Goal: Information Seeking & Learning: Learn about a topic

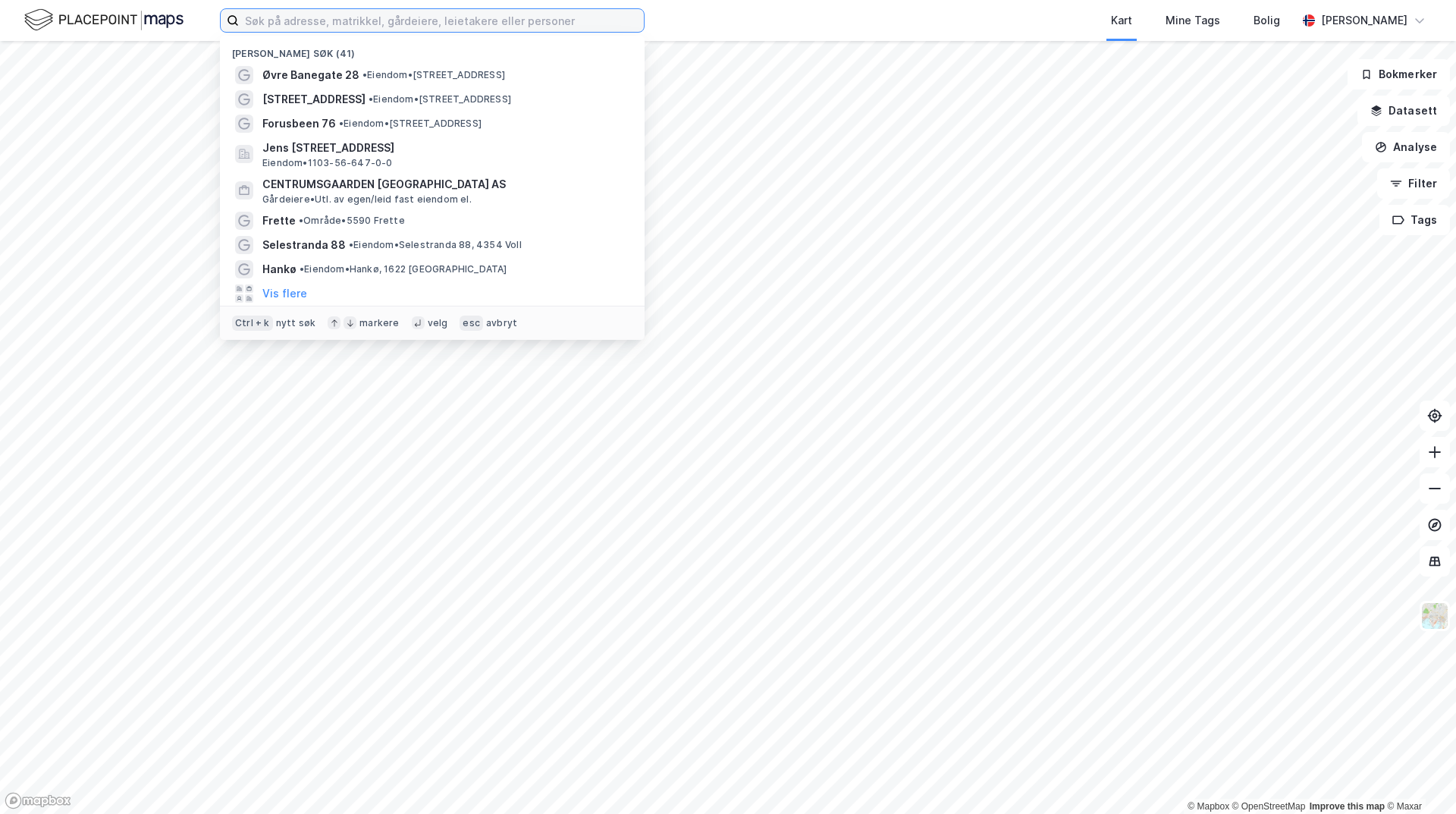
click at [351, 19] on input at bounding box center [440, 21] width 405 height 23
paste input "Grude & Klingsheim Eiendom AS"
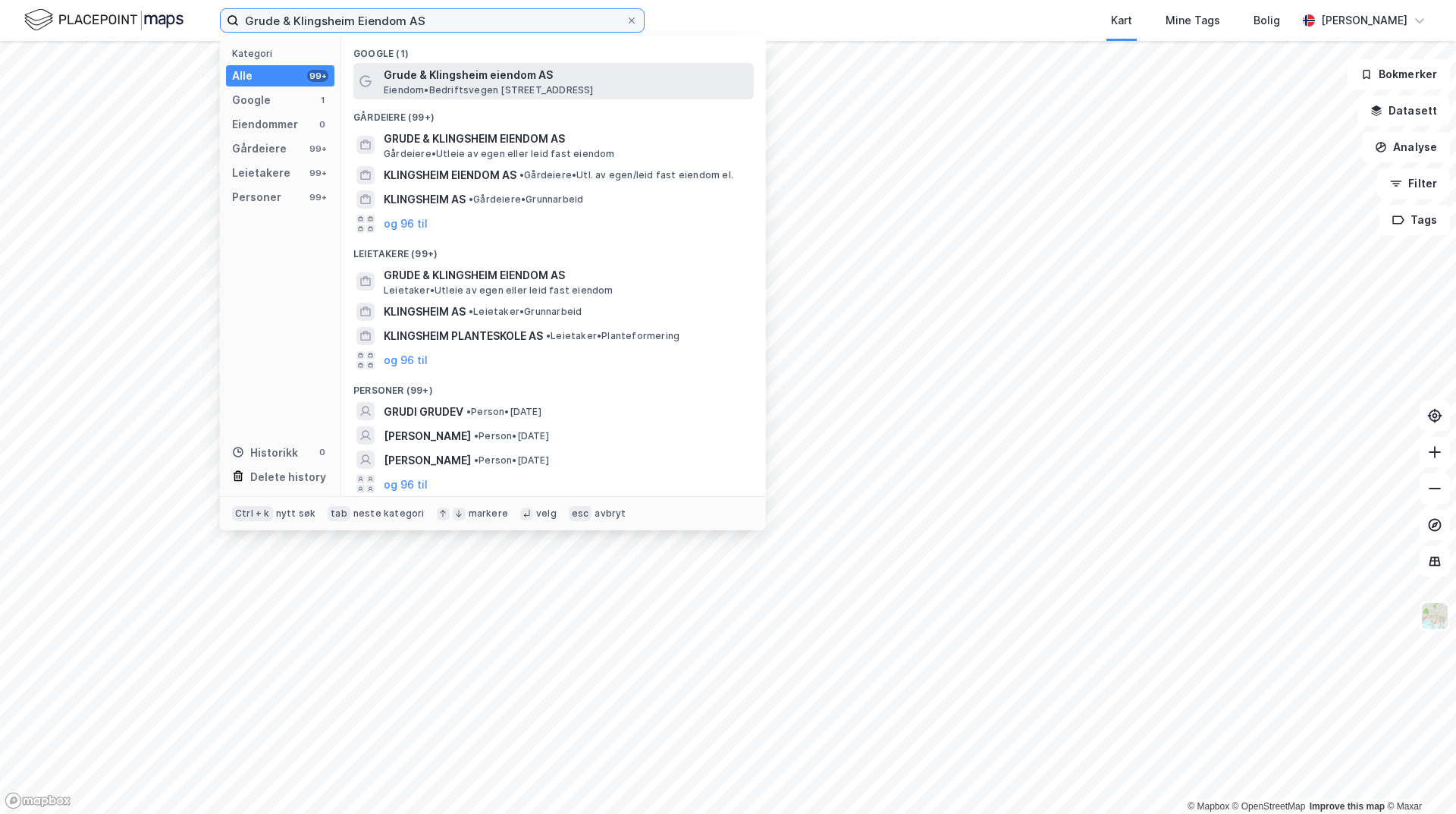
type input "Grude & Klingsheim Eiendom AS"
click at [526, 75] on span "Grude & Klingsheim eiendom AS" at bounding box center [566, 75] width 364 height 18
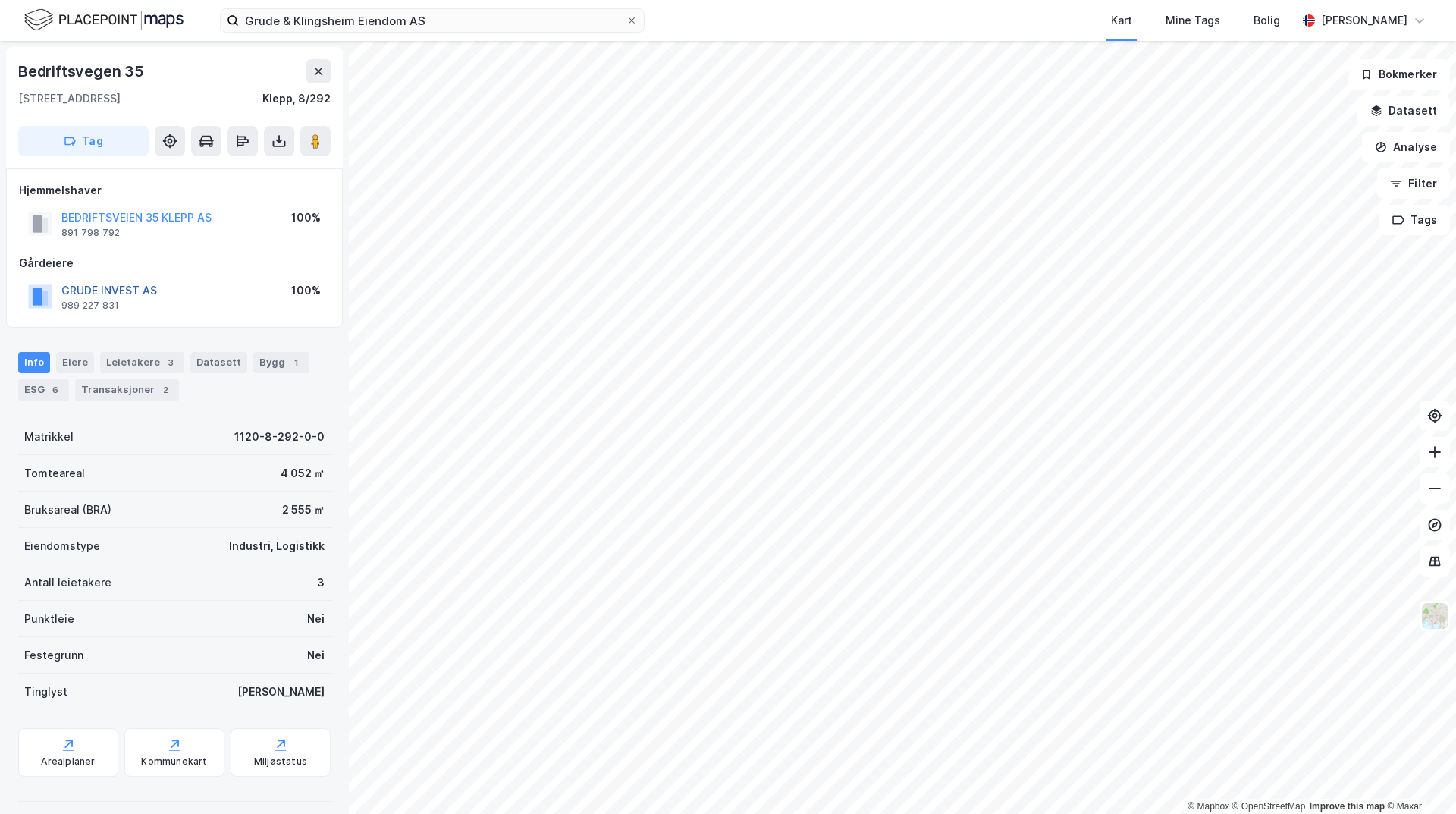
click at [0, 0] on button "GRUDE INVEST AS" at bounding box center [0, 0] width 0 height 0
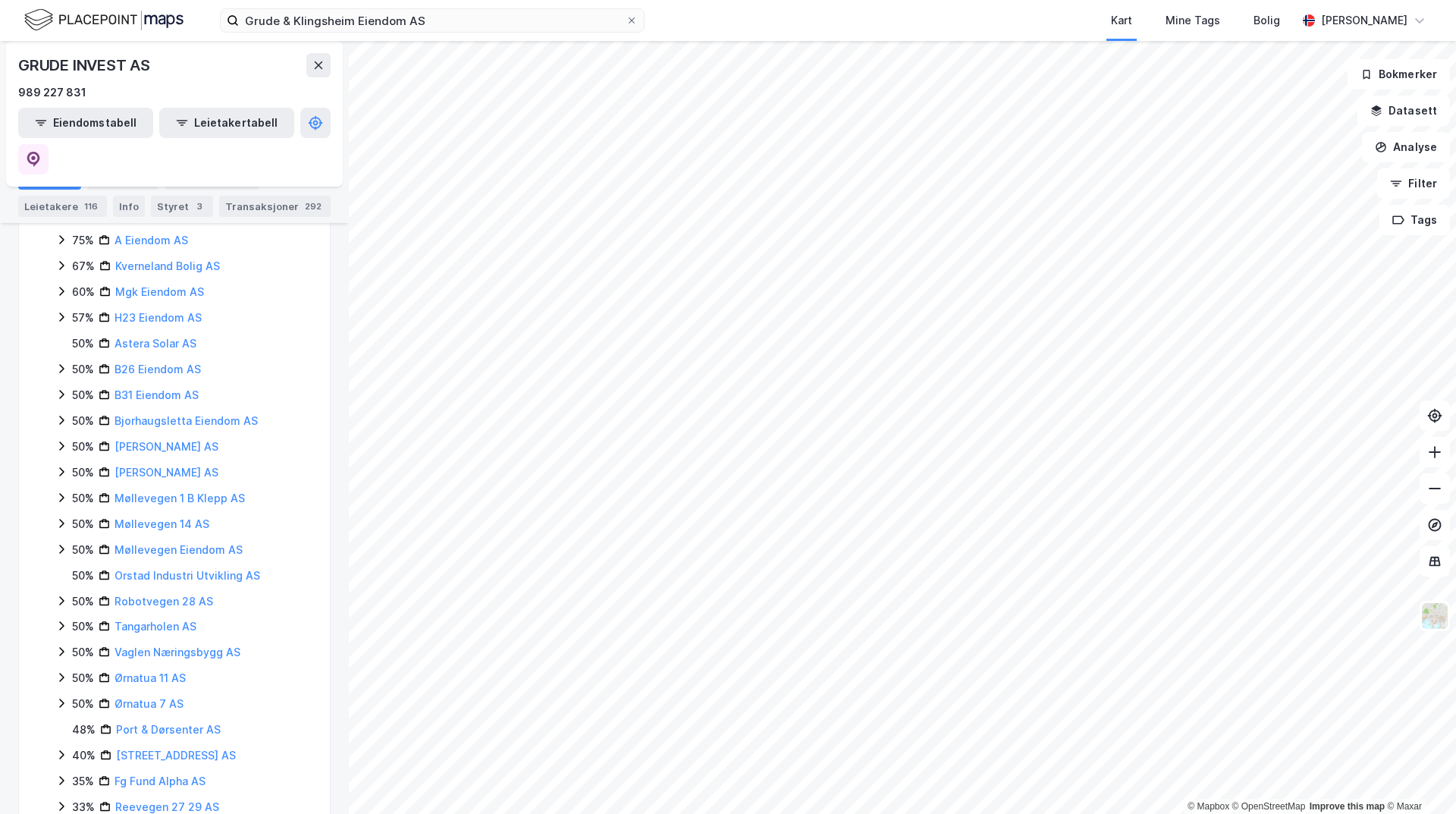
scroll to position [1365, 0]
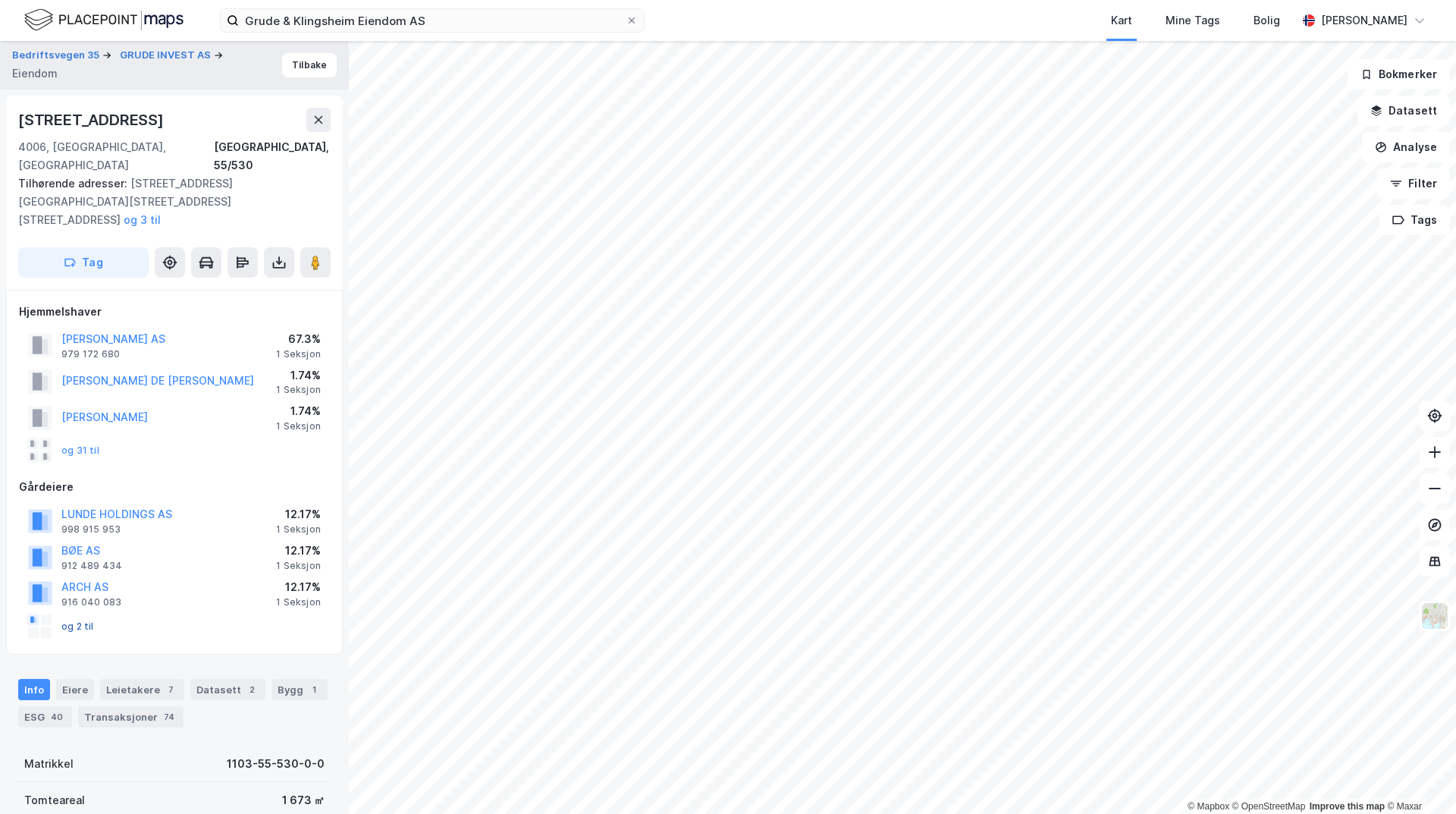
click at [0, 0] on button "og 2 til" at bounding box center [0, 0] width 0 height 0
click at [0, 0] on button "[PERSON_NAME] AS" at bounding box center [0, 0] width 0 height 0
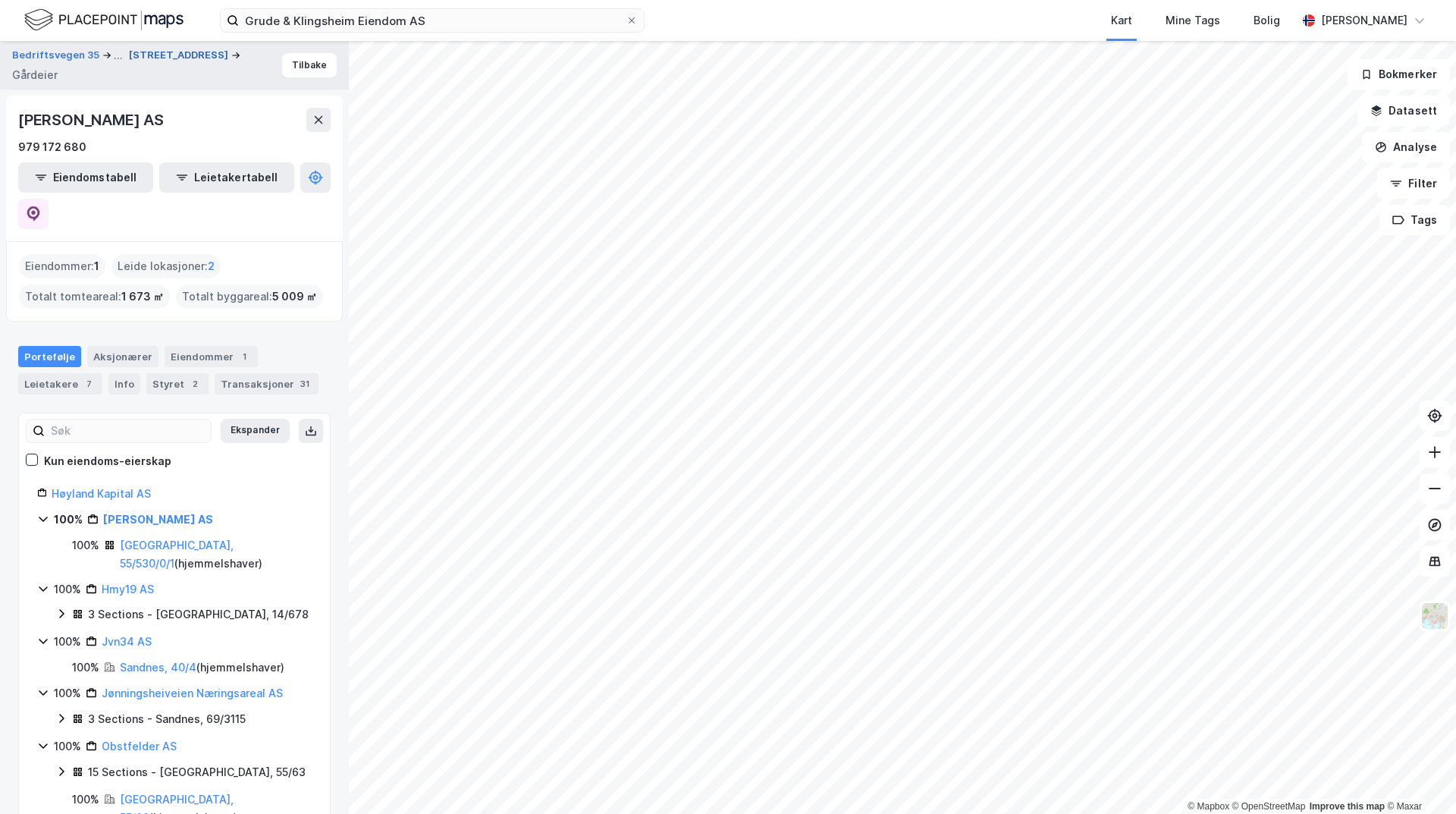
click at [157, 63] on button "[STREET_ADDRESS]" at bounding box center [180, 56] width 103 height 15
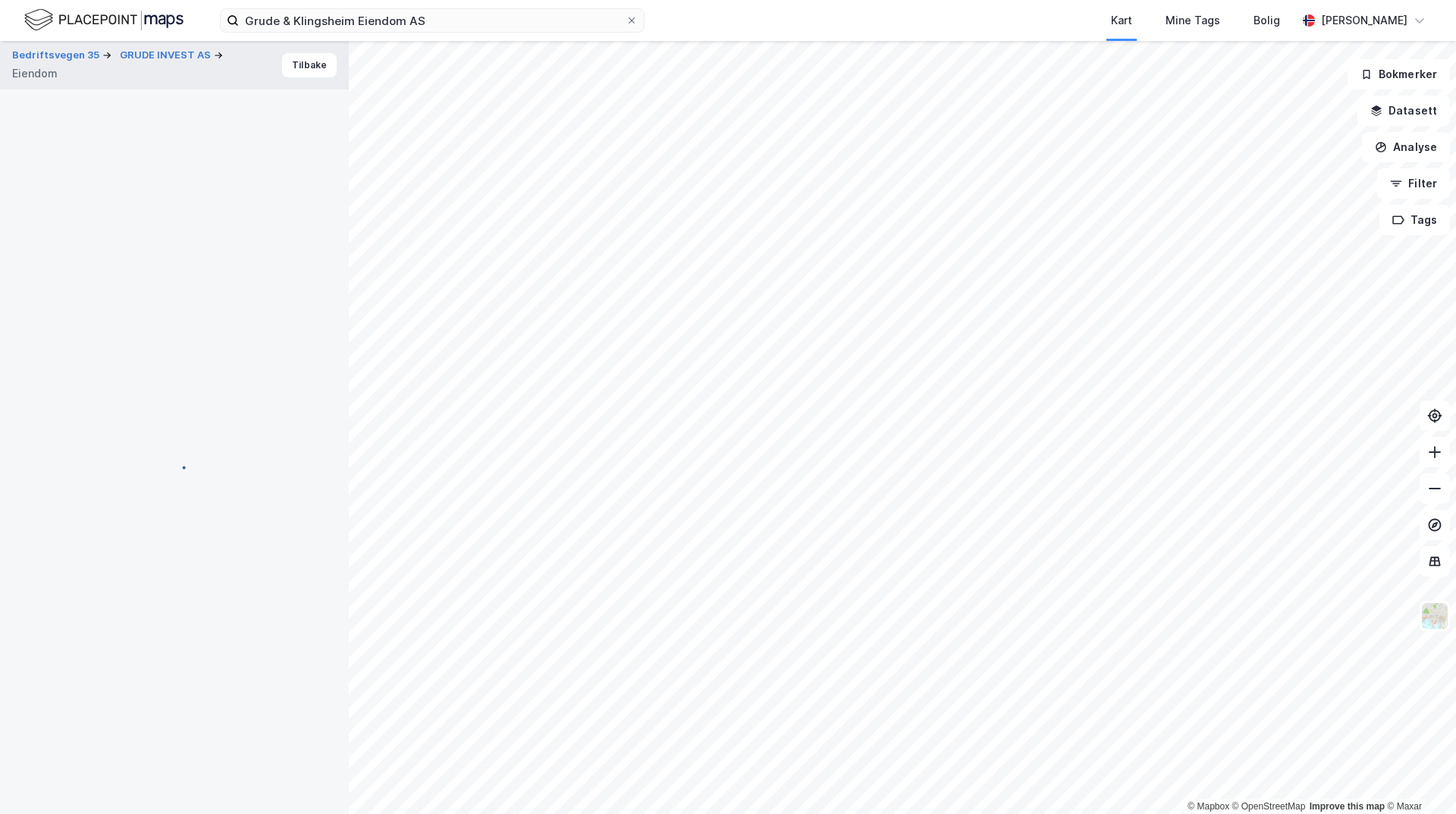
scroll to position [2, 0]
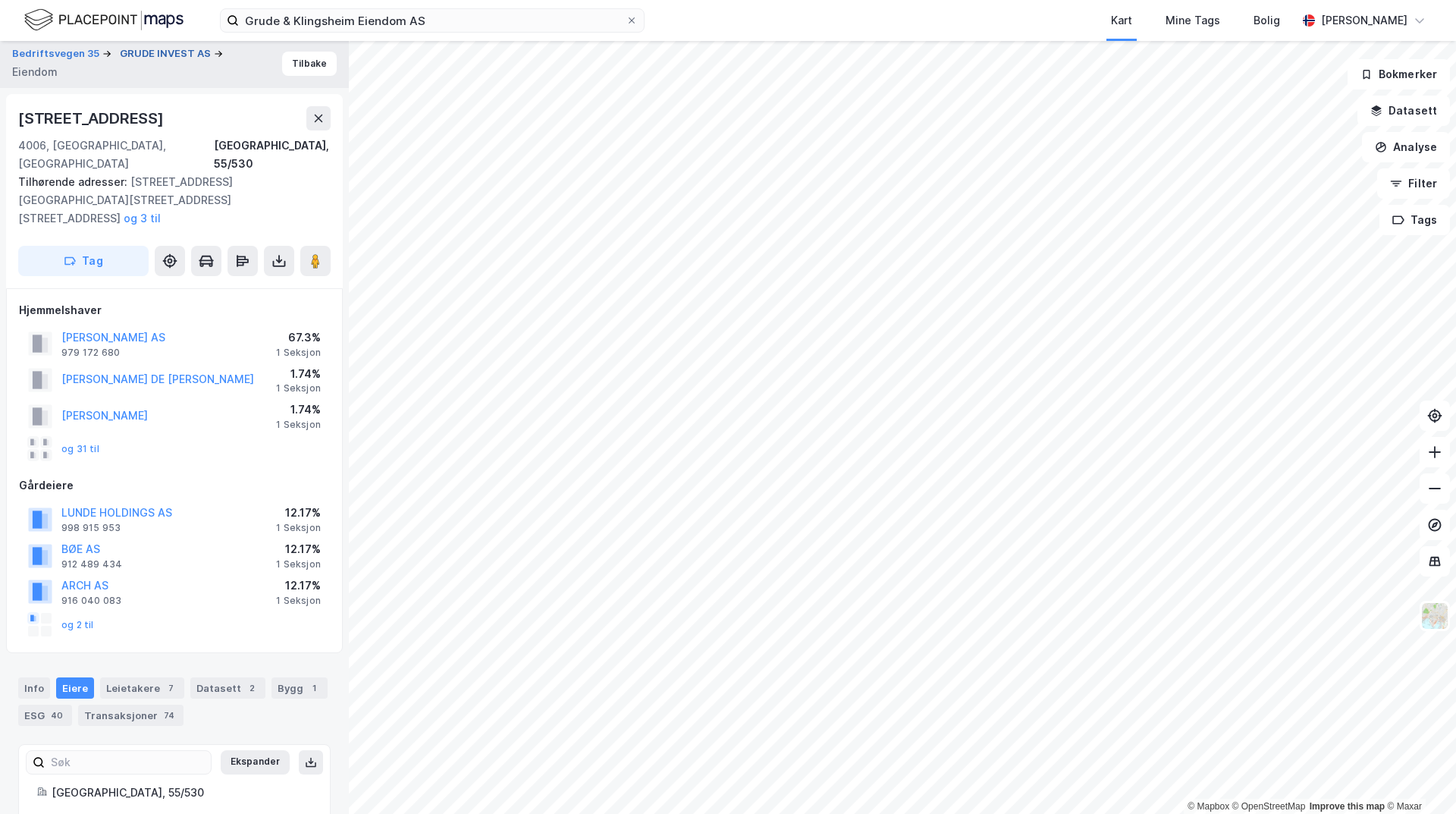
click at [133, 54] on button "GRUDE INVEST AS" at bounding box center [167, 54] width 94 height 15
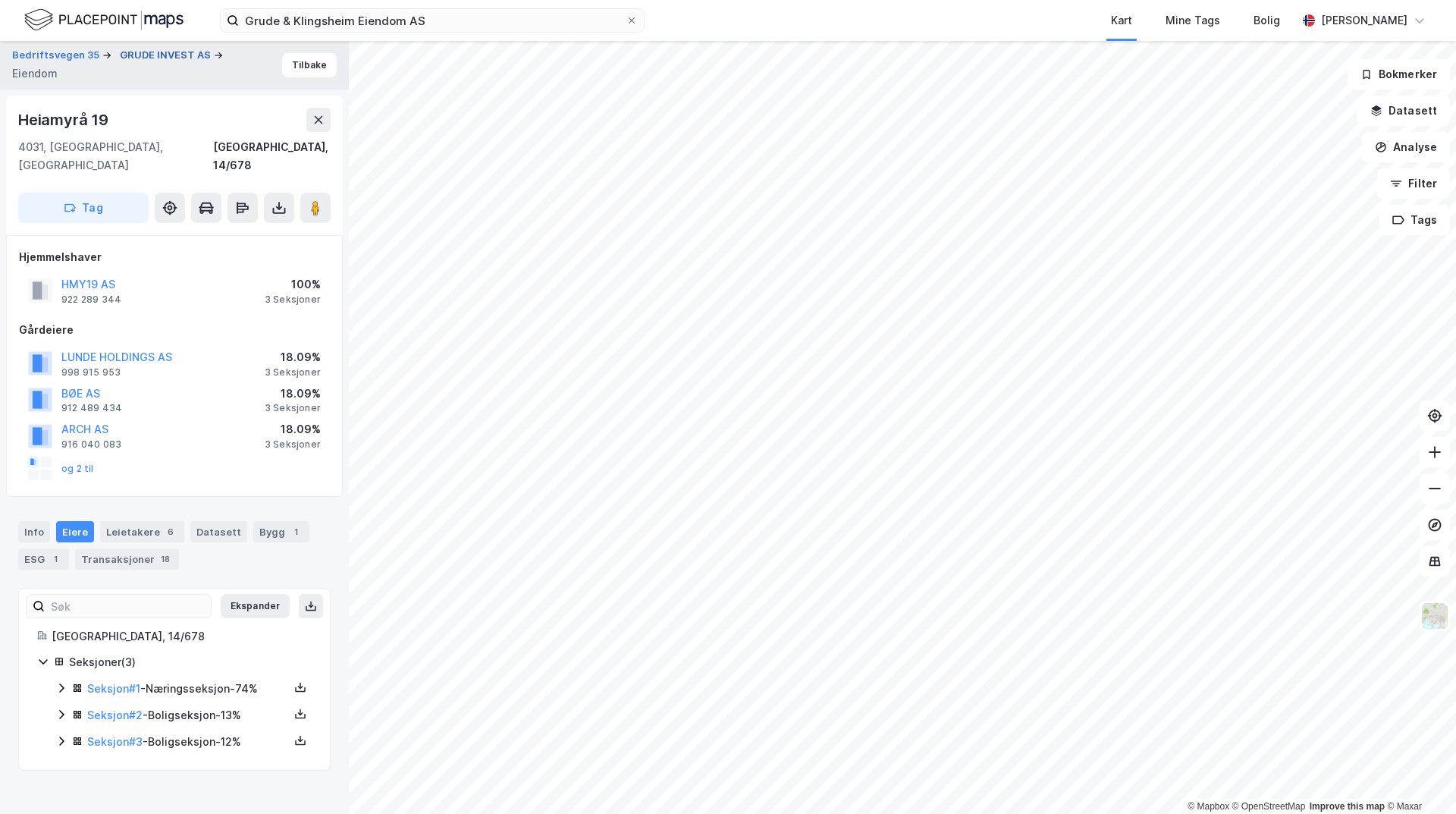
click at [144, 52] on button "GRUDE INVEST AS" at bounding box center [167, 56] width 94 height 15
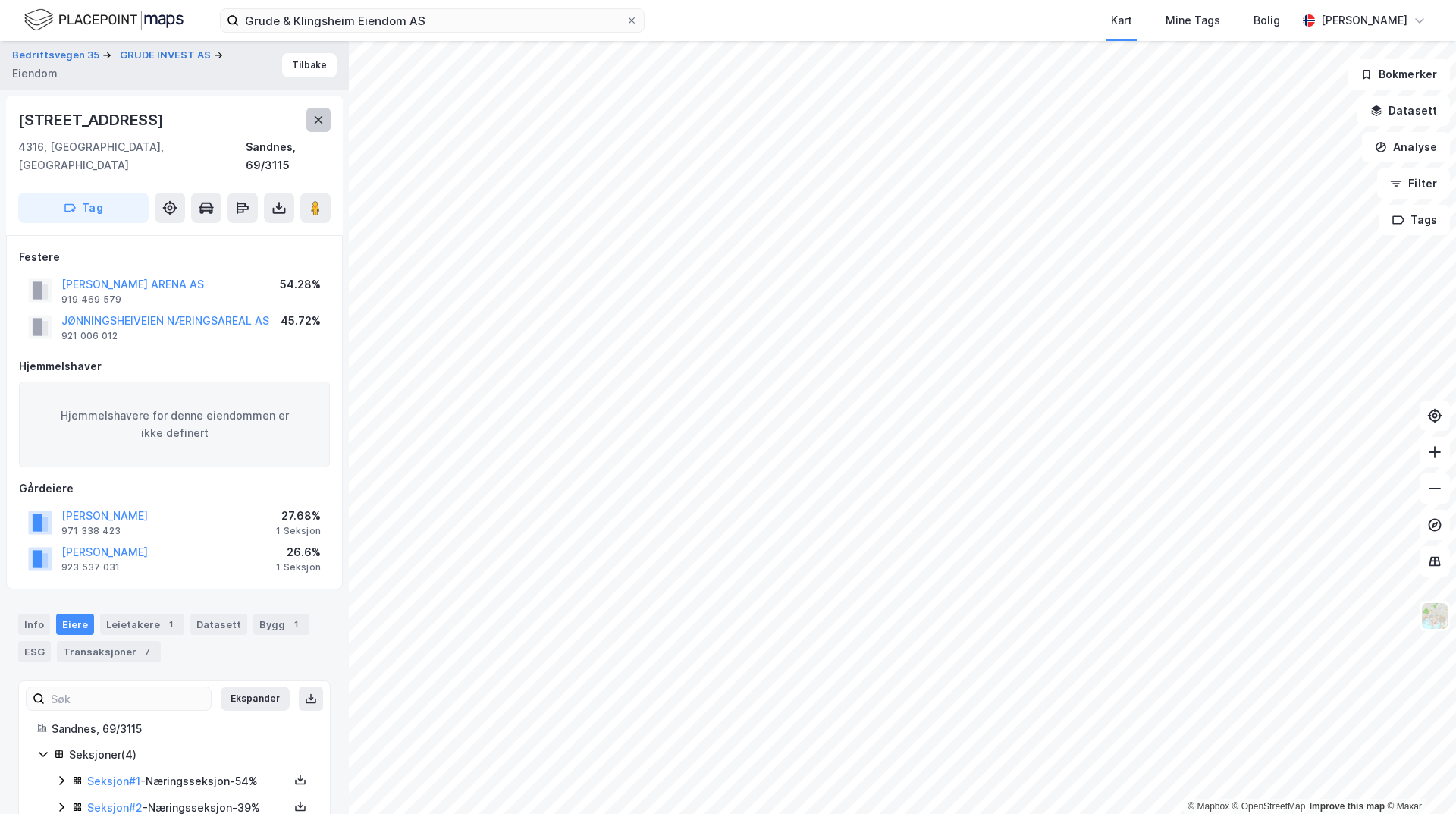
click at [324, 120] on button at bounding box center [319, 120] width 25 height 25
